Goal: Task Accomplishment & Management: Manage account settings

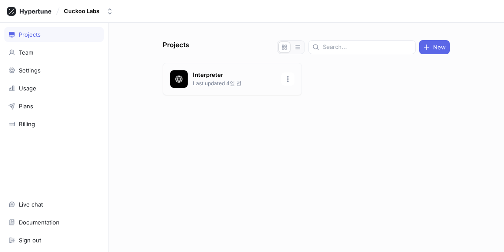
click at [260, 90] on div "Interpreter Last updated 4일 전" at bounding box center [232, 79] width 139 height 32
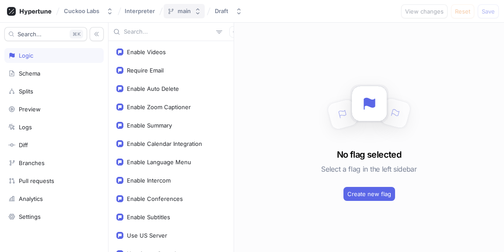
click at [199, 16] on button "main" at bounding box center [184, 11] width 41 height 14
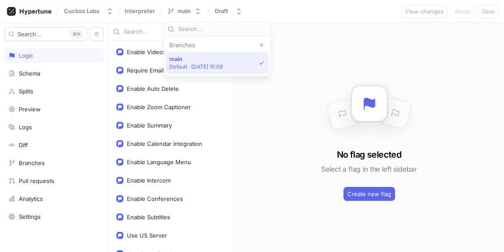
click at [294, 130] on div "No flag selected Select a flag in the left sidebar Create new flag" at bounding box center [369, 138] width 270 height 230
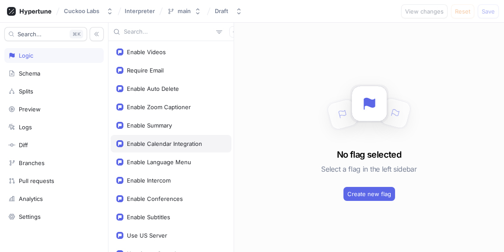
click at [184, 146] on div "Enable Calendar Integration" at bounding box center [164, 143] width 75 height 7
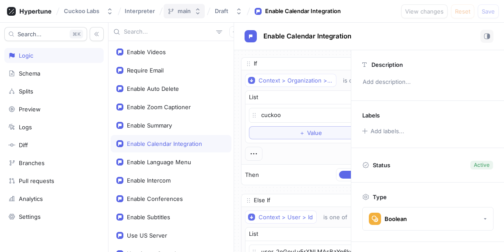
click at [195, 10] on icon "button" at bounding box center [197, 11] width 7 height 7
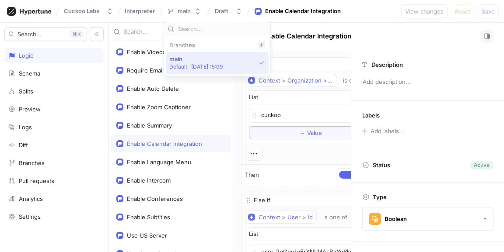
click at [259, 45] on icon at bounding box center [261, 44] width 5 height 5
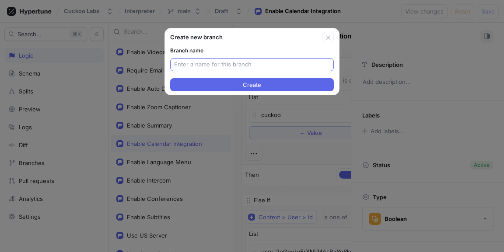
click at [248, 63] on input "text" at bounding box center [252, 64] width 156 height 9
click at [327, 40] on icon "button" at bounding box center [327, 37] width 7 height 7
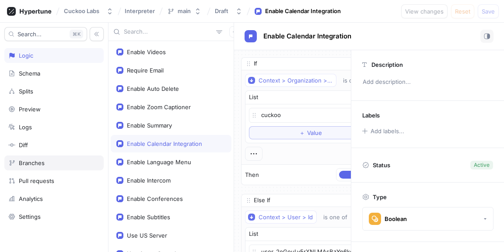
click at [65, 167] on div "Branches" at bounding box center [53, 163] width 99 height 15
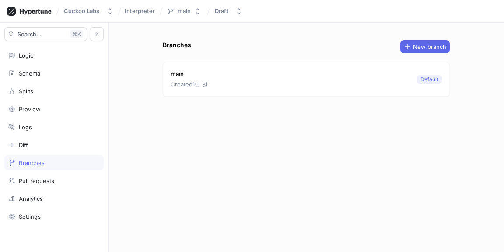
type textarea "x"
click at [416, 44] on span "New branch" at bounding box center [429, 46] width 33 height 5
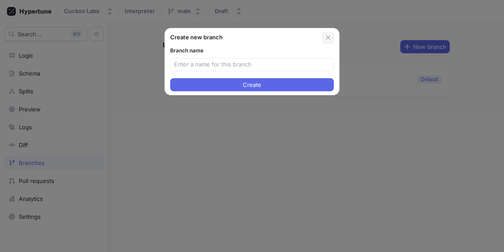
click at [328, 39] on icon "button" at bounding box center [327, 37] width 7 height 7
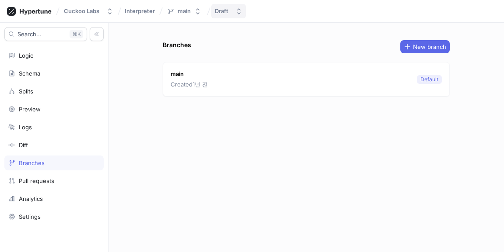
click at [239, 12] on icon "button" at bounding box center [238, 11] width 7 height 7
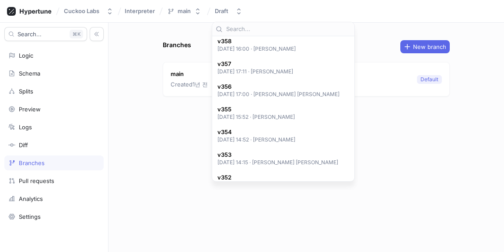
scroll to position [109, 0]
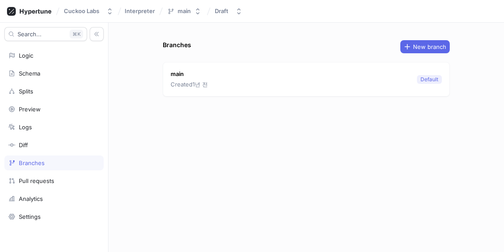
click at [157, 154] on div "Branches New branch main Created 1년 전 Default" at bounding box center [305, 138] width 395 height 230
click at [135, 15] on div "Interpreter" at bounding box center [140, 11] width 34 height 9
click at [111, 18] on button "Cuckoo Labs" at bounding box center [88, 11] width 56 height 14
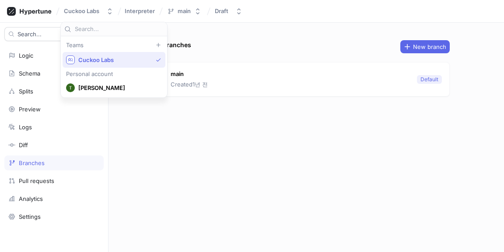
click at [160, 142] on div "Branches New branch main Created 1년 전 Default" at bounding box center [306, 146] width 294 height 212
